Goal: Information Seeking & Learning: Learn about a topic

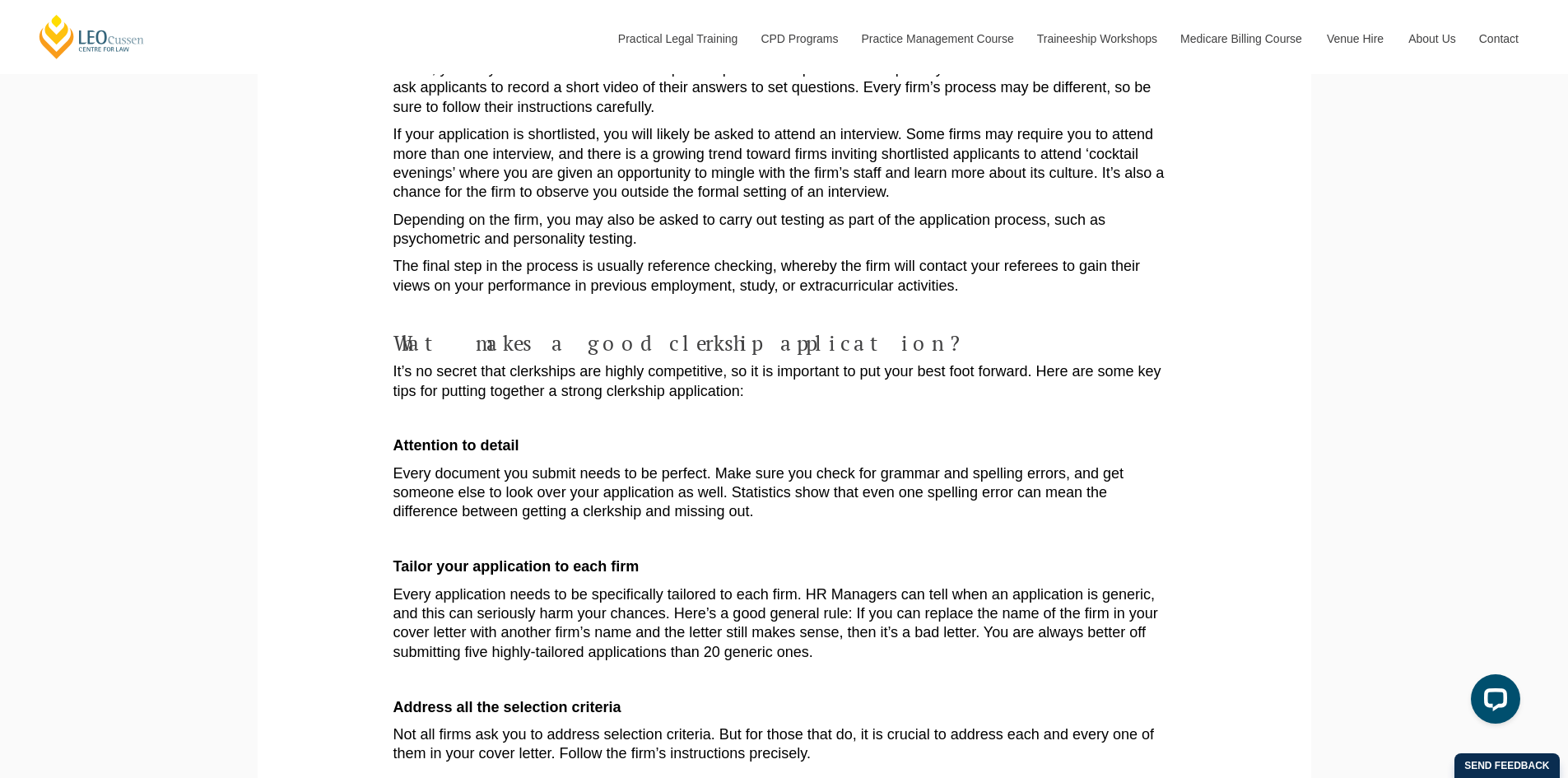
scroll to position [1900, 0]
